Goal: Task Accomplishment & Management: Manage account settings

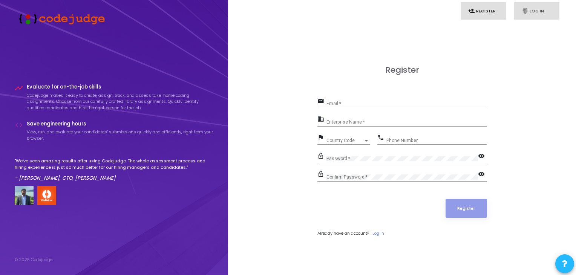
click at [532, 8] on link "fingerprint Log In" at bounding box center [536, 11] width 45 height 18
click at [534, 11] on link "fingerprint Log In" at bounding box center [536, 11] width 45 height 18
